Goal: Communication & Community: Connect with others

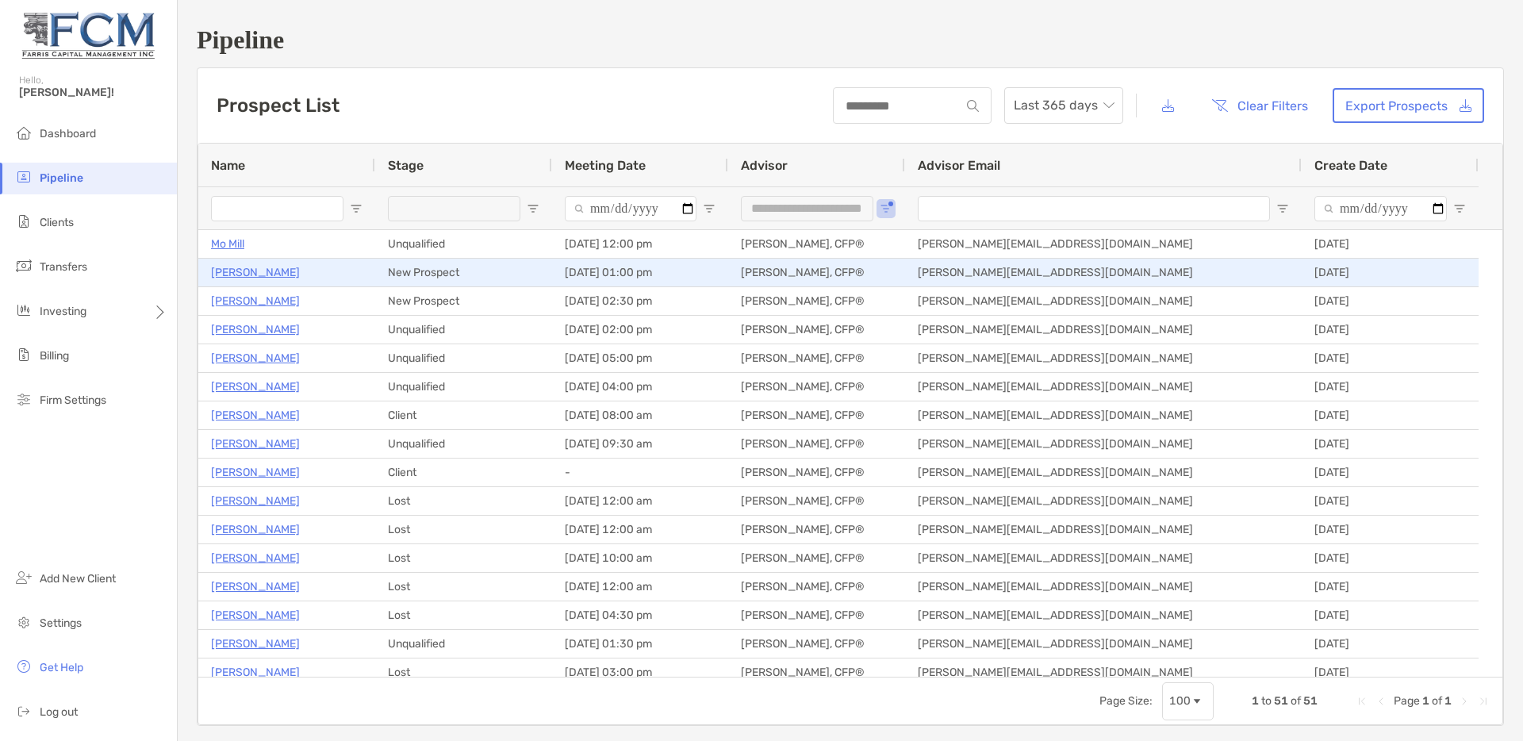
click at [251, 272] on p "[PERSON_NAME]" at bounding box center [255, 273] width 89 height 20
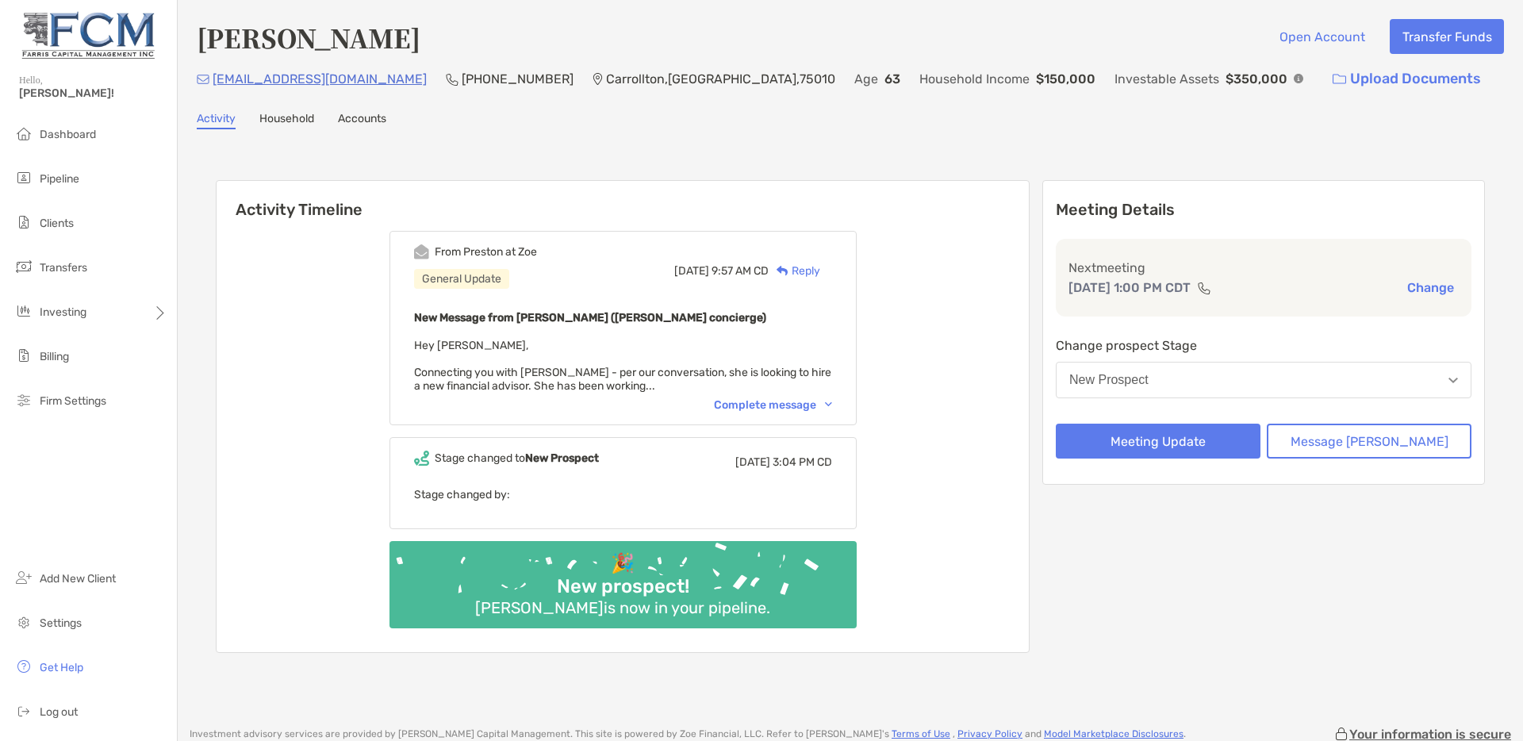
click at [808, 409] on div "Complete message" at bounding box center [773, 404] width 118 height 13
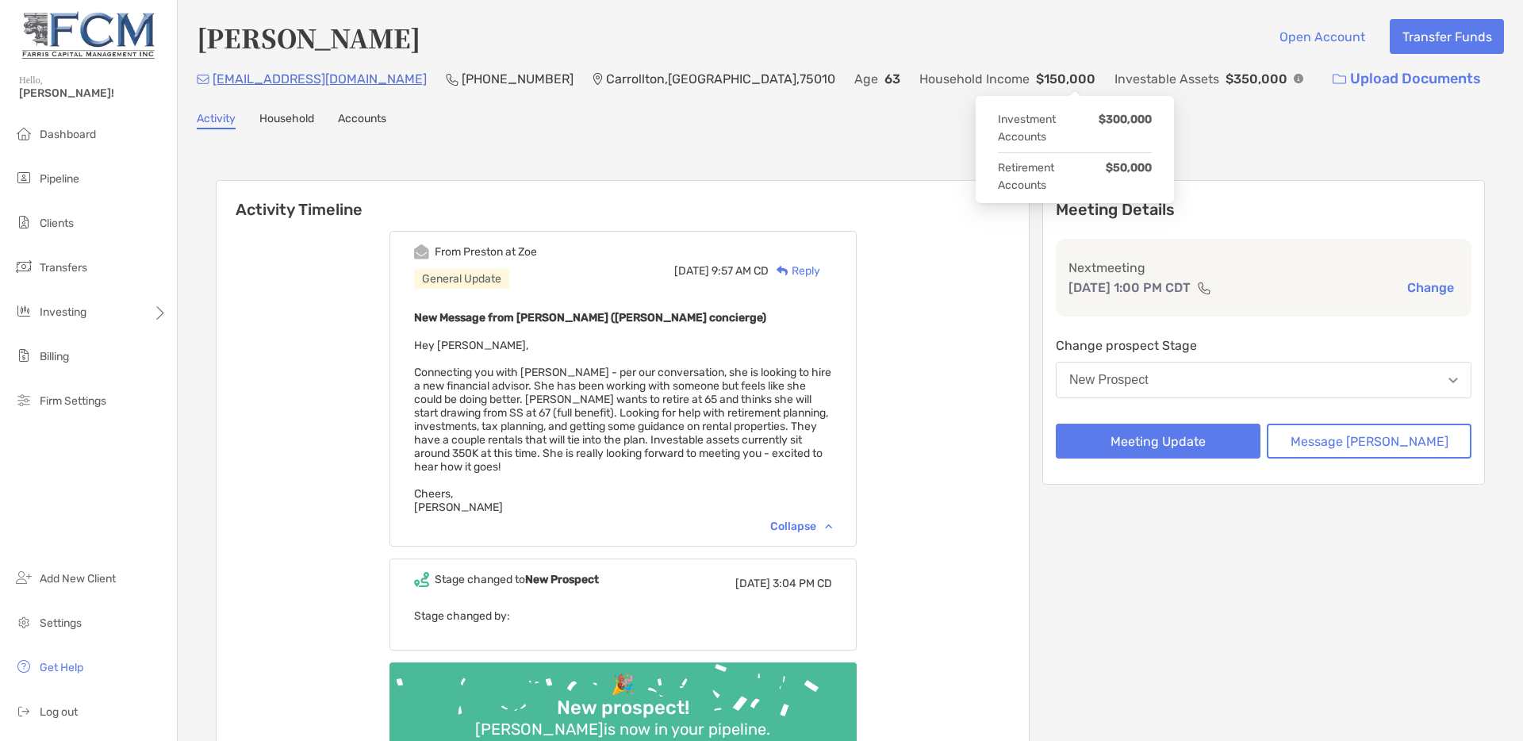
click at [1294, 78] on img at bounding box center [1299, 79] width 10 height 10
click at [927, 117] on div "Activity Household Accounts" at bounding box center [850, 120] width 1307 height 17
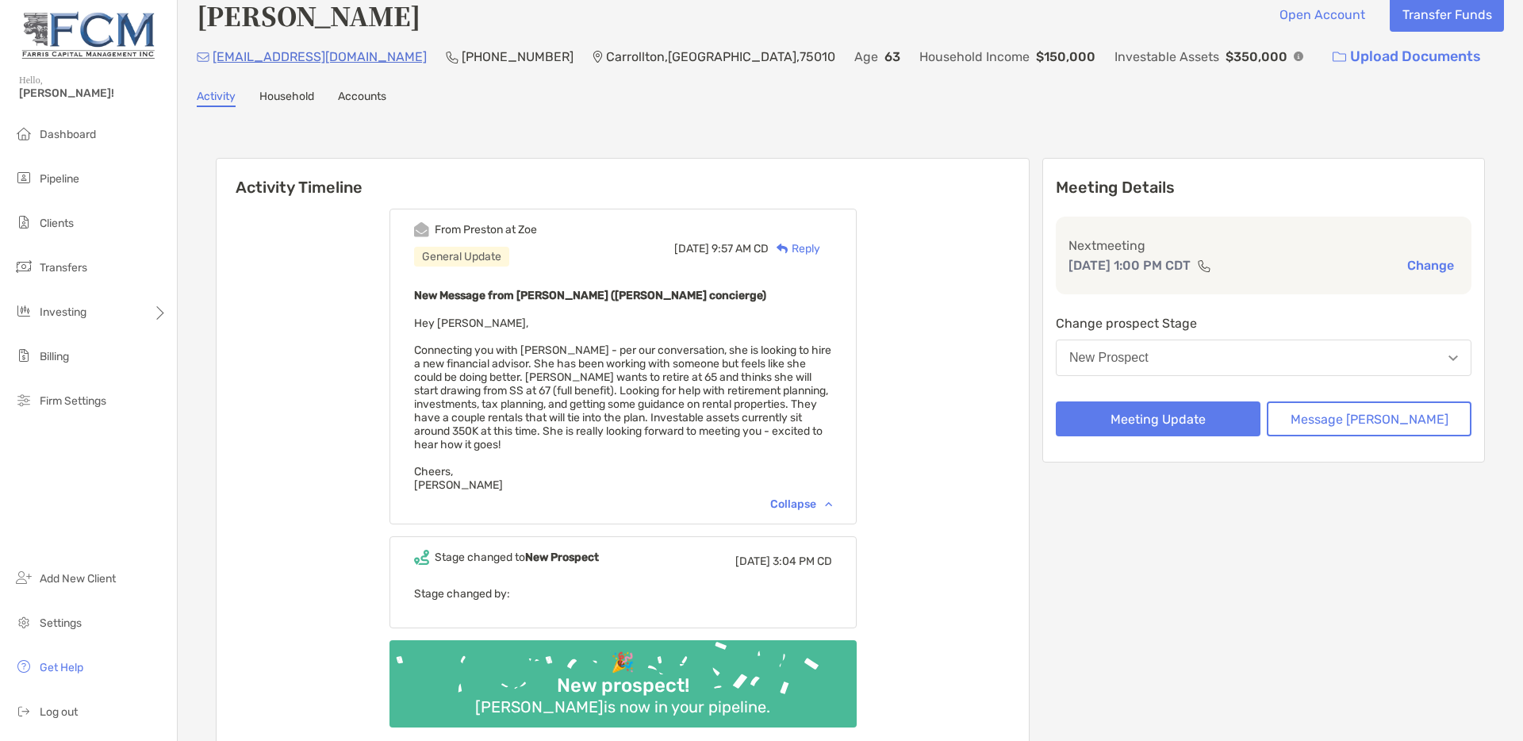
scroll to position [23, 0]
click at [977, 479] on div "From Preston at Zoe General Update Mon, Oct 6 9:57 AM CD Reply New Message from…" at bounding box center [623, 473] width 812 height 555
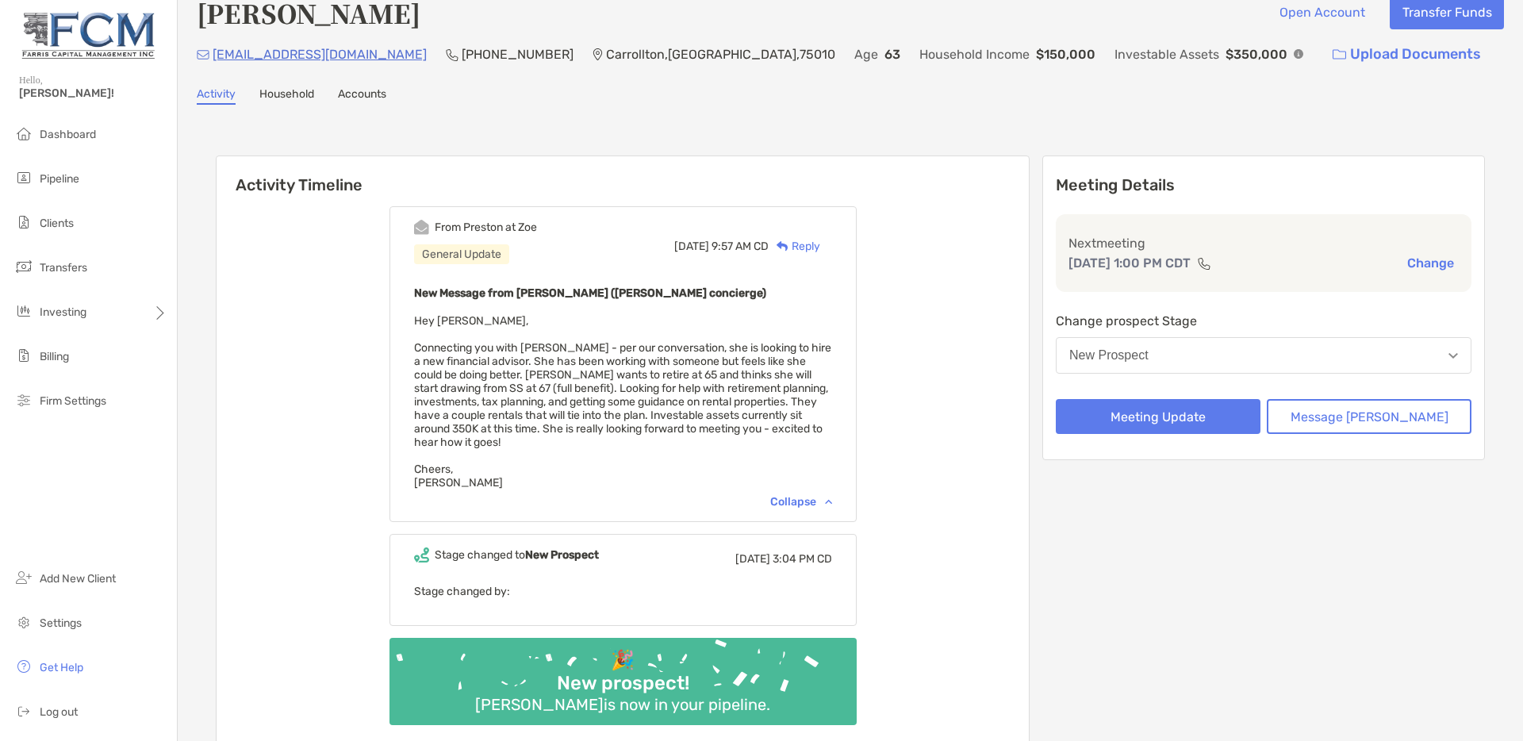
scroll to position [26, 0]
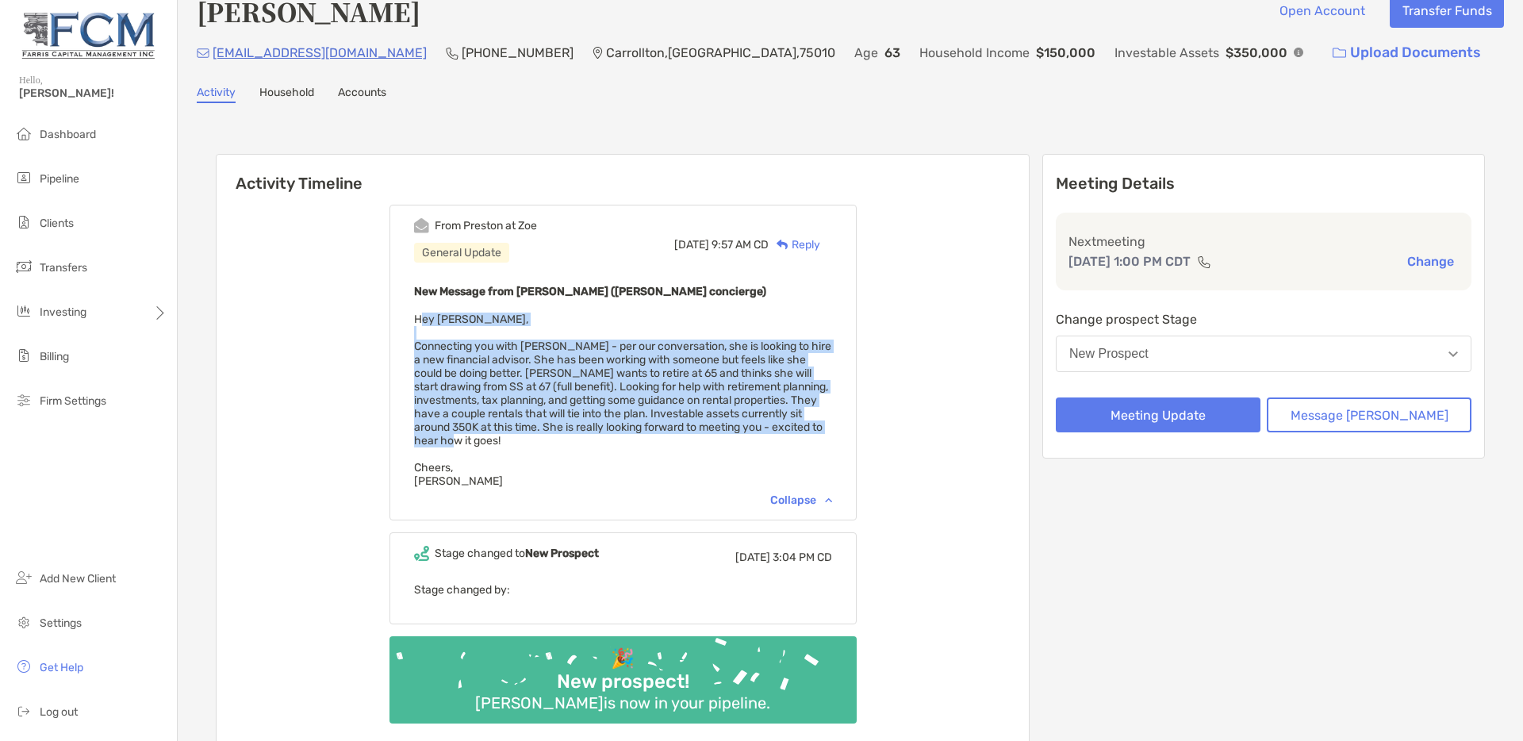
drag, startPoint x: 484, startPoint y: 439, endPoint x: 446, endPoint y: 320, distance: 124.2
click at [446, 320] on div "New Message from Preston Buhrmaster (Zoe concierge) Hey Justin, Connecting you …" at bounding box center [623, 385] width 418 height 206
click at [559, 370] on span "Hey Justin, Connecting you with Melanie - per our conversation, she is looking …" at bounding box center [622, 400] width 417 height 175
drag, startPoint x: 489, startPoint y: 442, endPoint x: 438, endPoint y: 318, distance: 133.8
click at [438, 318] on div "From Preston at Zoe General Update Mon, Oct 6 9:57 AM CD Reply New Message from…" at bounding box center [623, 363] width 467 height 316
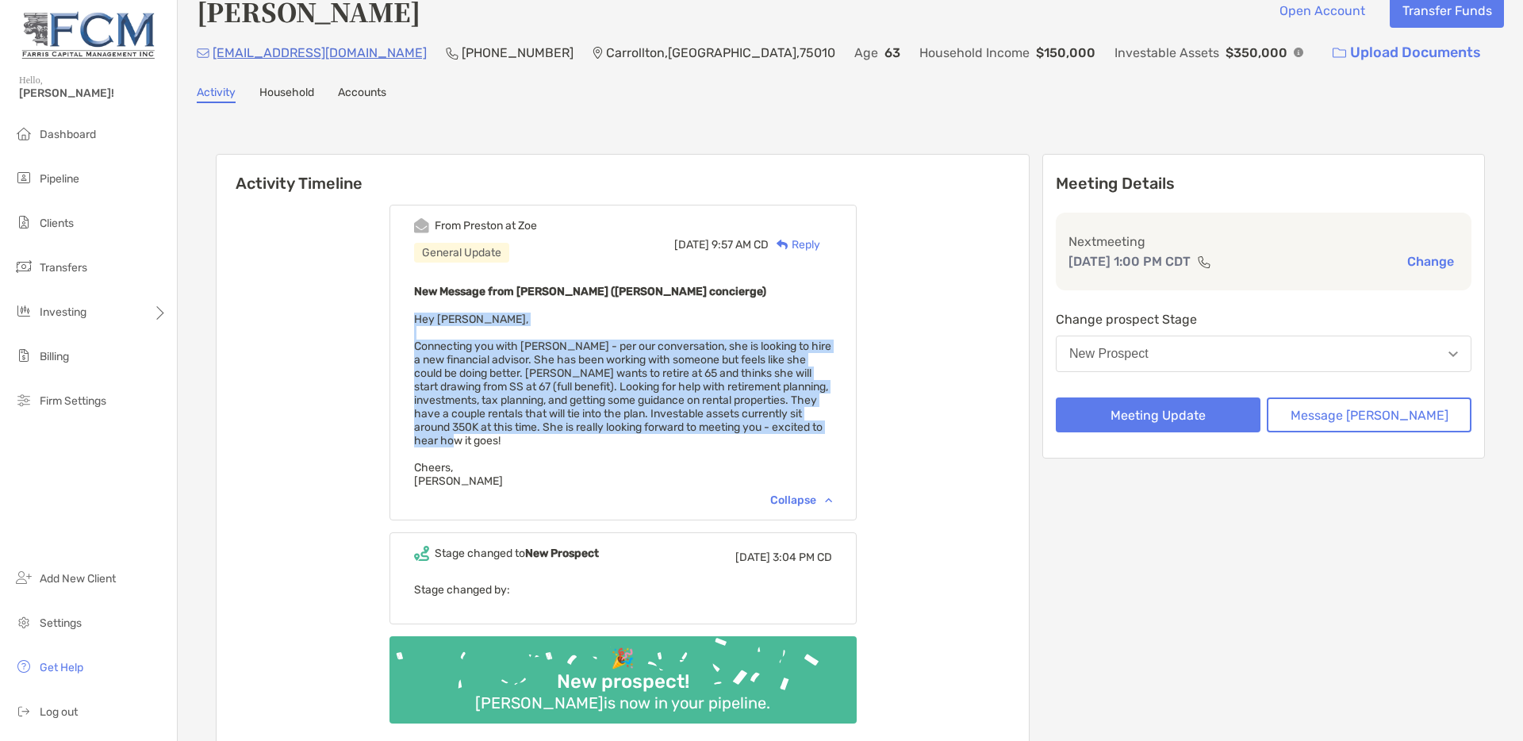
click at [493, 362] on span "Hey Justin, Connecting you with Melanie - per our conversation, she is looking …" at bounding box center [622, 400] width 417 height 175
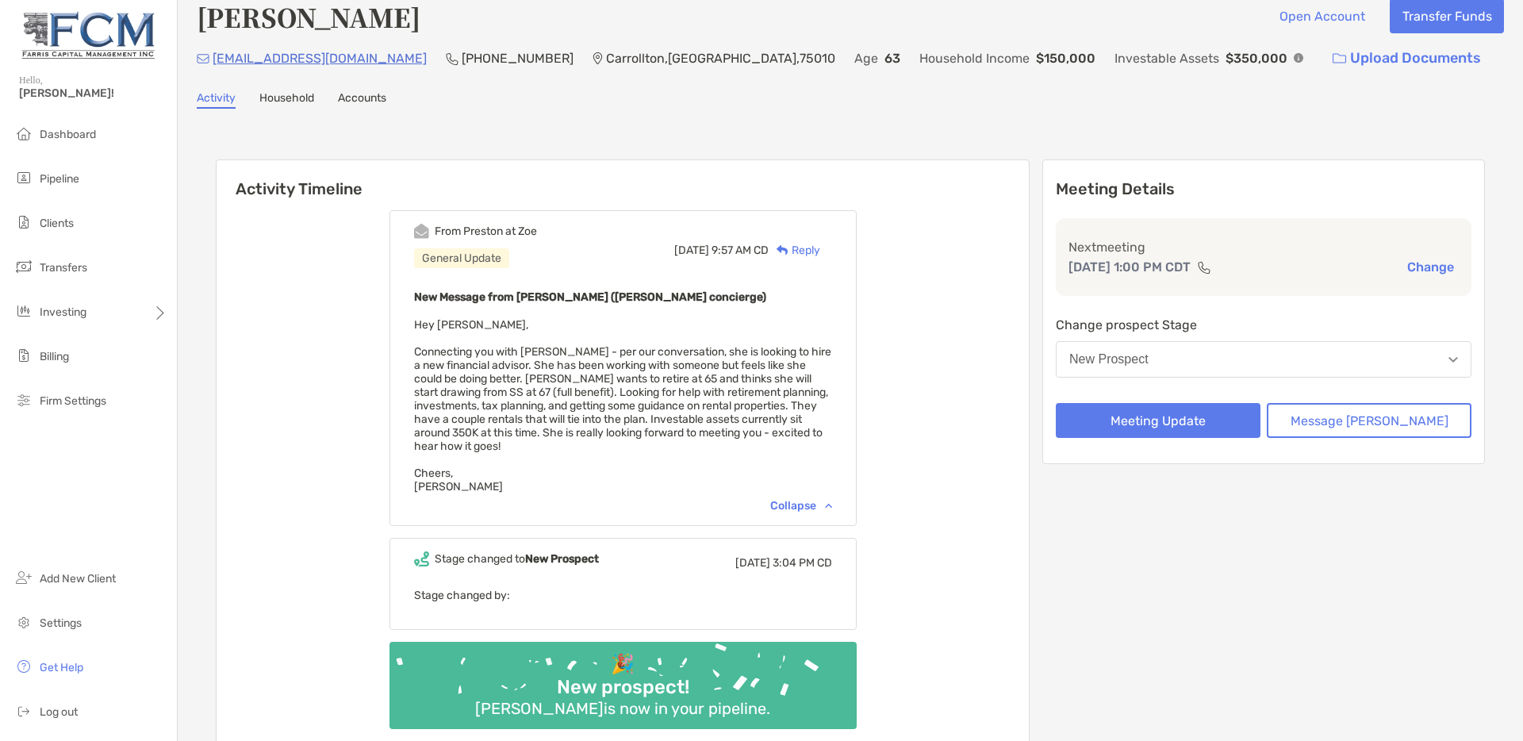
scroll to position [20, 0]
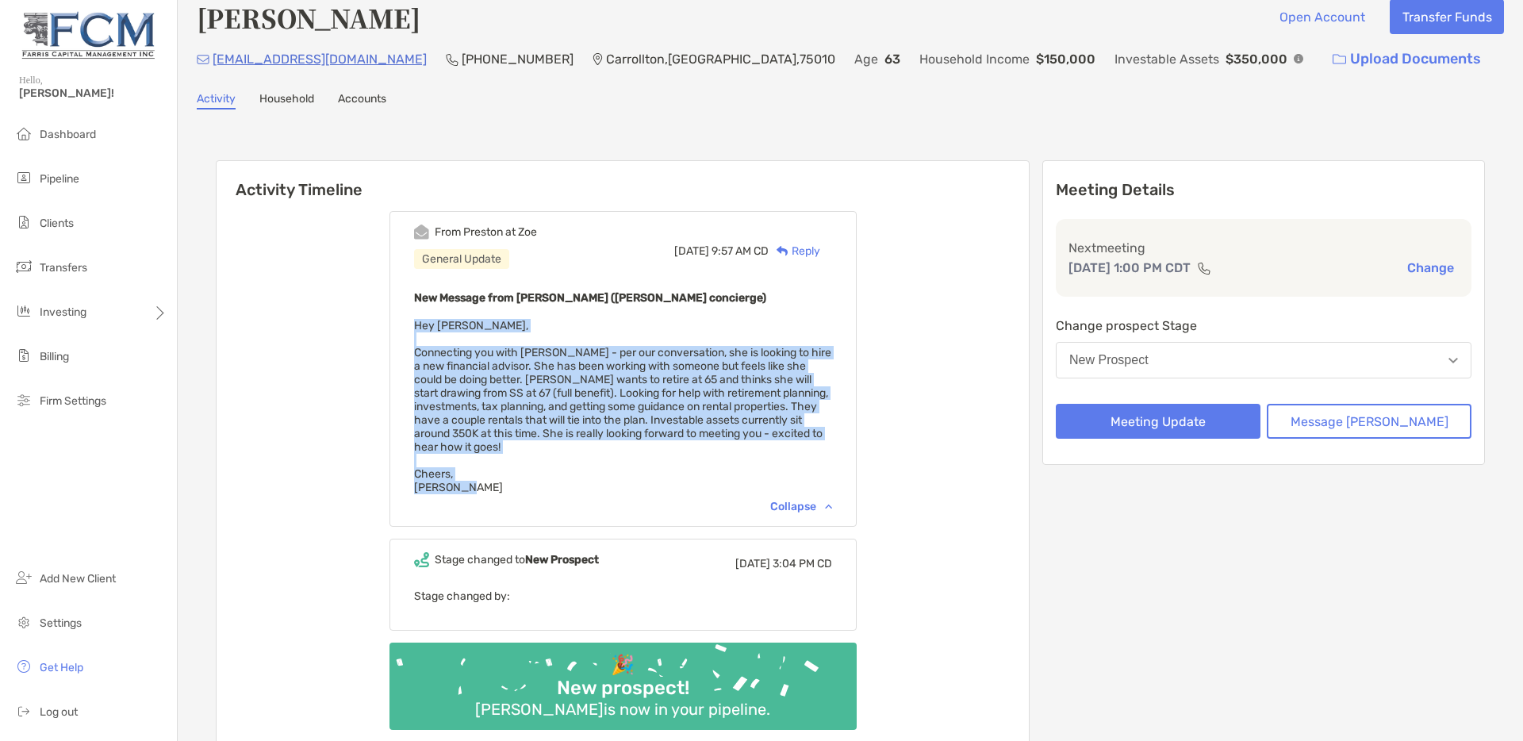
drag, startPoint x: 493, startPoint y: 483, endPoint x: 440, endPoint y: 327, distance: 165.1
click at [440, 327] on div "New Message from Preston Buhrmaster (Zoe concierge) Hey Justin, Connecting you …" at bounding box center [623, 391] width 418 height 206
click at [493, 362] on span "Hey Justin, Connecting you with Melanie - per our conversation, she is looking …" at bounding box center [622, 406] width 417 height 175
drag, startPoint x: 493, startPoint y: 489, endPoint x: 430, endPoint y: 300, distance: 199.2
click at [430, 300] on div "From Preston at Zoe General Update Mon, Oct 6 9:57 AM CD Reply New Message from…" at bounding box center [623, 369] width 467 height 316
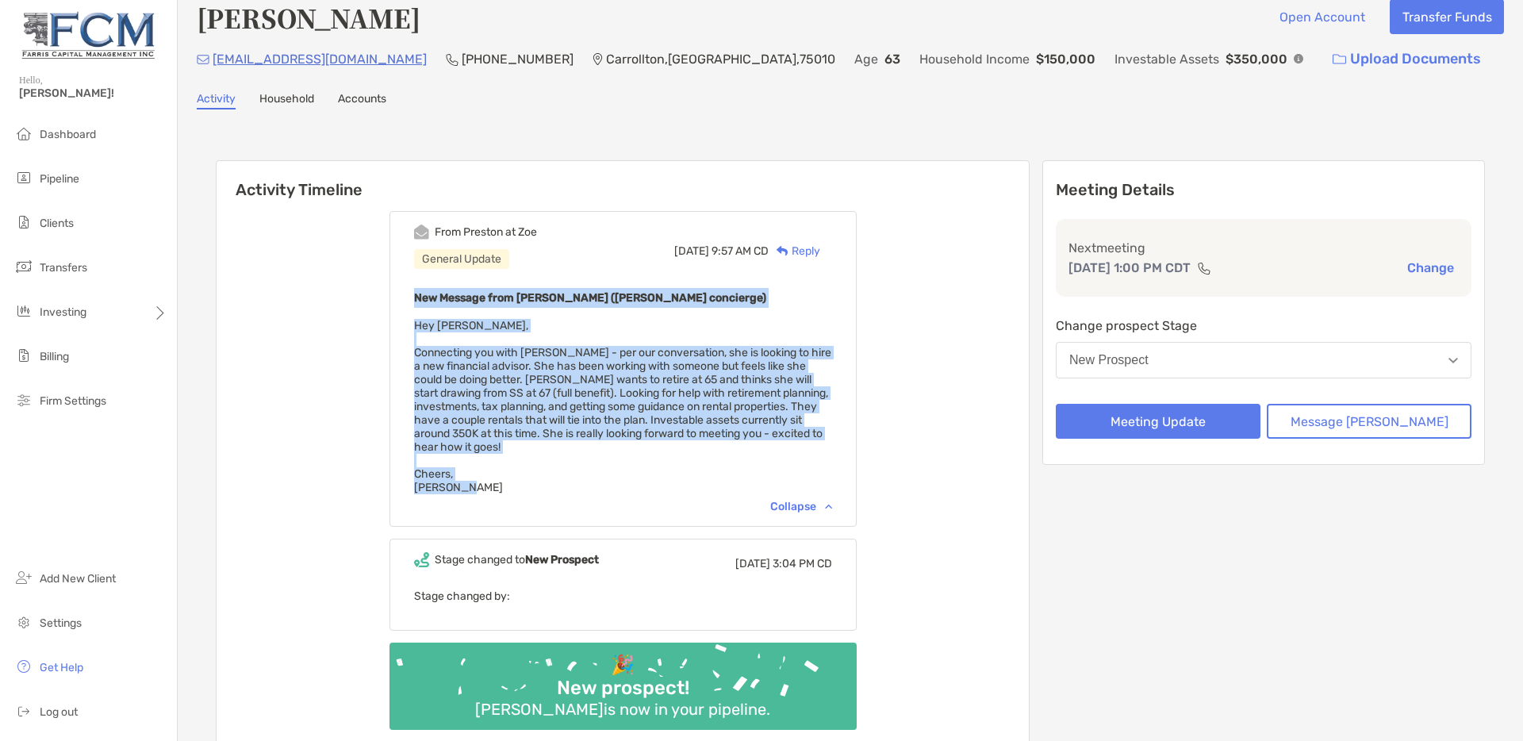
click at [475, 367] on span "Hey Justin, Connecting you with Melanie - per our conversation, she is looking …" at bounding box center [622, 406] width 417 height 175
drag, startPoint x: 490, startPoint y: 482, endPoint x: 430, endPoint y: 309, distance: 183.1
click at [430, 309] on div "From Preston at Zoe General Update Mon, Oct 6 9:57 AM CD Reply New Message from…" at bounding box center [623, 369] width 467 height 316
click at [502, 370] on span "Hey Justin, Connecting you with Melanie - per our conversation, she is looking …" at bounding box center [622, 406] width 417 height 175
drag, startPoint x: 517, startPoint y: 488, endPoint x: 429, endPoint y: 317, distance: 192.7
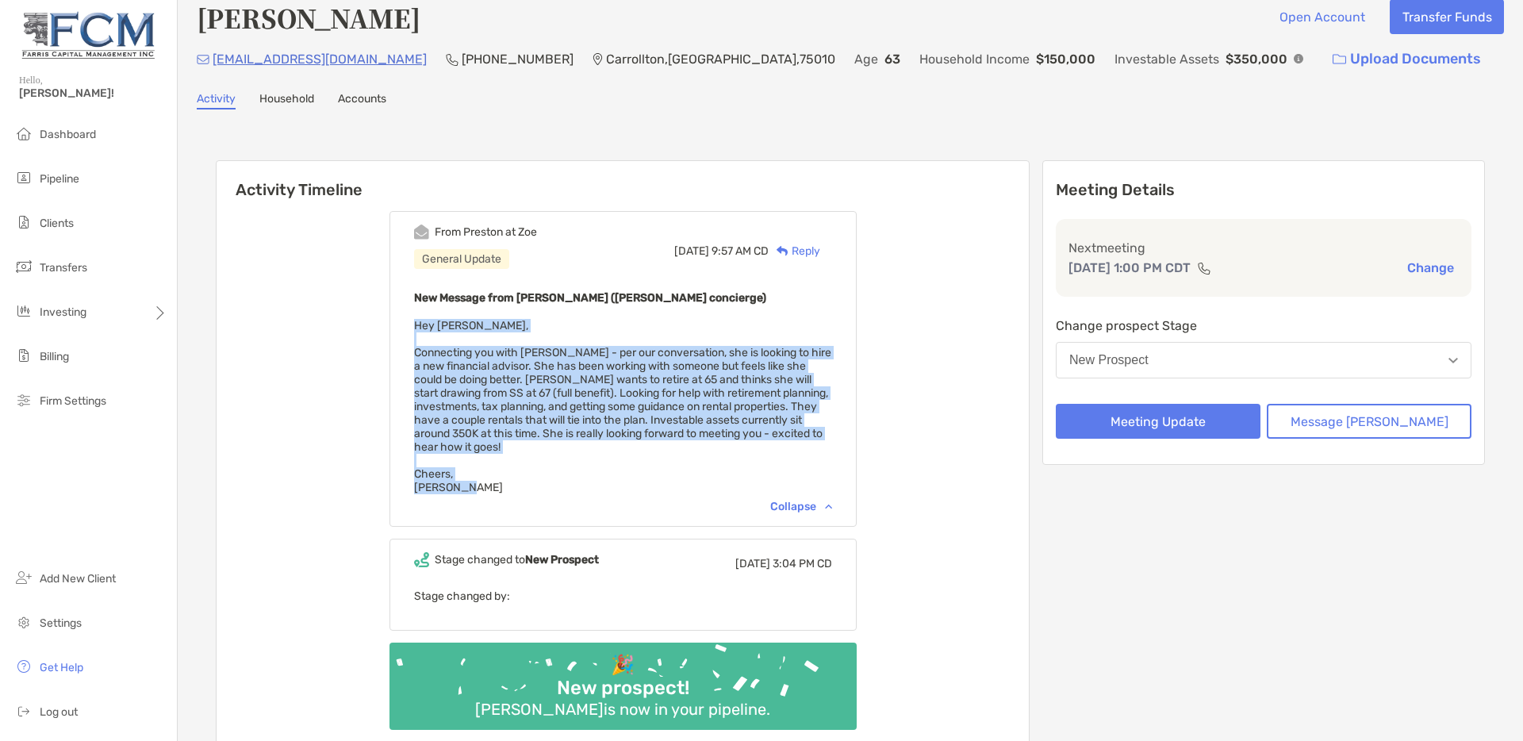
click at [429, 317] on div "From Preston at Zoe General Update Mon, Oct 6 9:57 AM CD Reply New Message from…" at bounding box center [623, 369] width 467 height 316
click at [522, 371] on span "Hey Justin, Connecting you with Melanie - per our conversation, she is looking …" at bounding box center [622, 406] width 417 height 175
